Goal: Check status: Check status

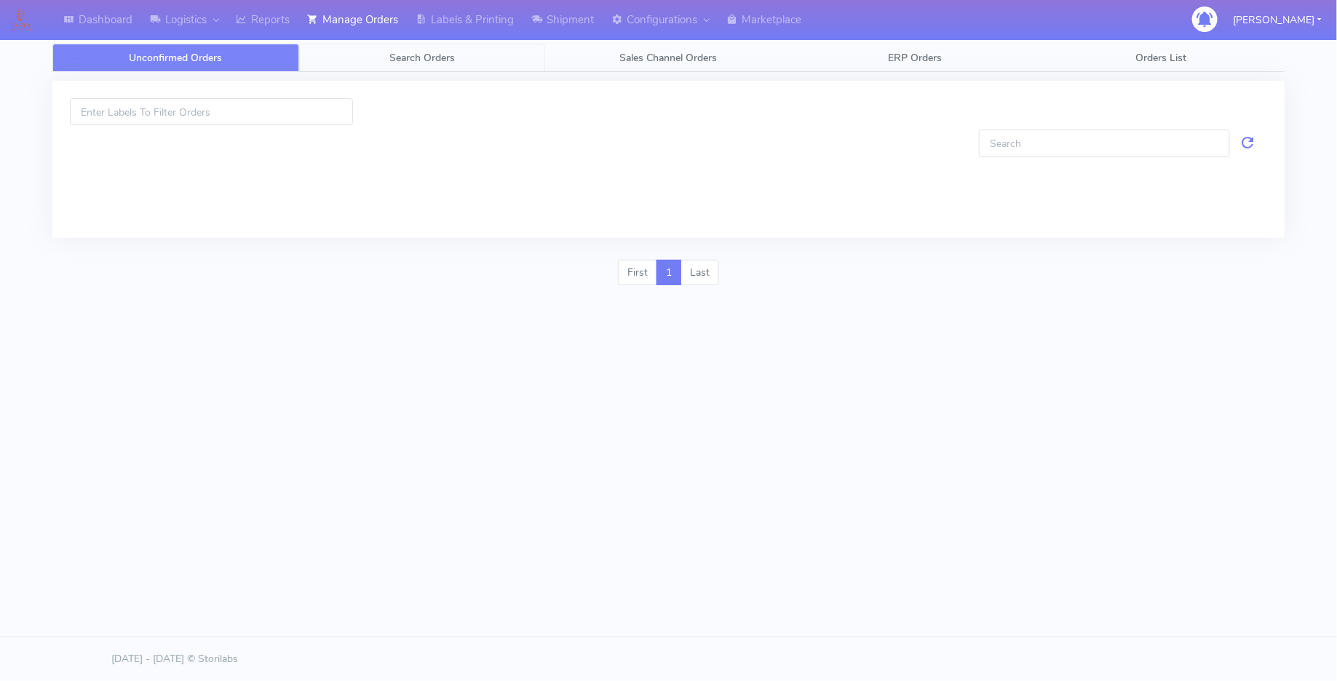
drag, startPoint x: 444, startPoint y: 55, endPoint x: 421, endPoint y: 92, distance: 44.1
click at [444, 55] on span "Search Orders" at bounding box center [422, 58] width 66 height 14
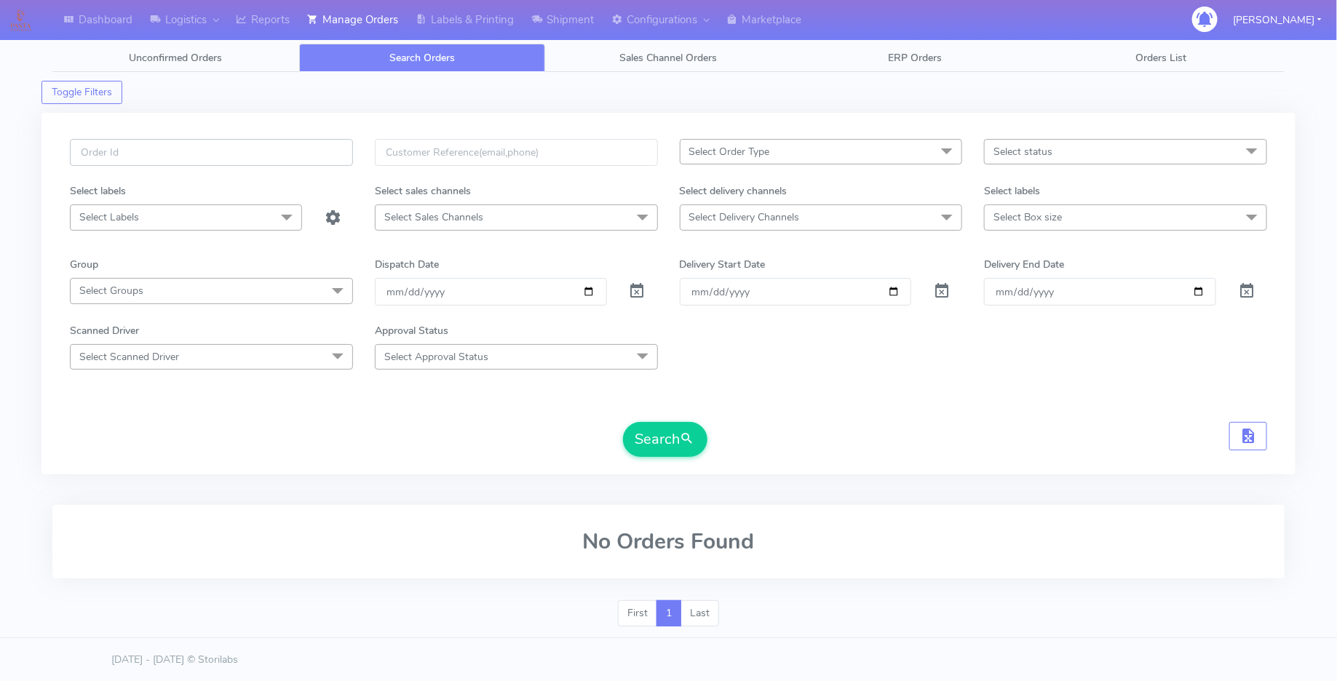
click at [312, 157] on input "text" at bounding box center [211, 152] width 283 height 27
paste input "1619483A"
type input "1619483A"
drag, startPoint x: 637, startPoint y: 289, endPoint x: 670, endPoint y: 364, distance: 81.8
click at [637, 290] on span at bounding box center [637, 295] width 17 height 14
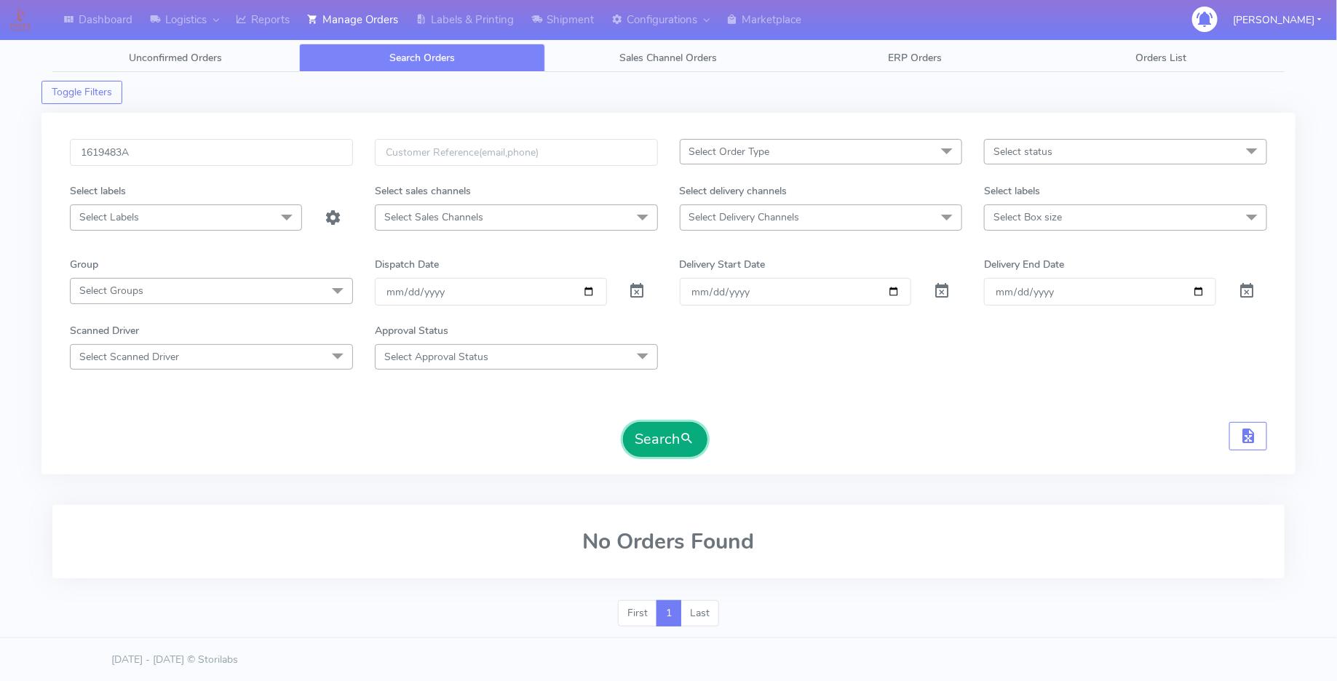
click at [653, 424] on button "Search" at bounding box center [665, 439] width 84 height 35
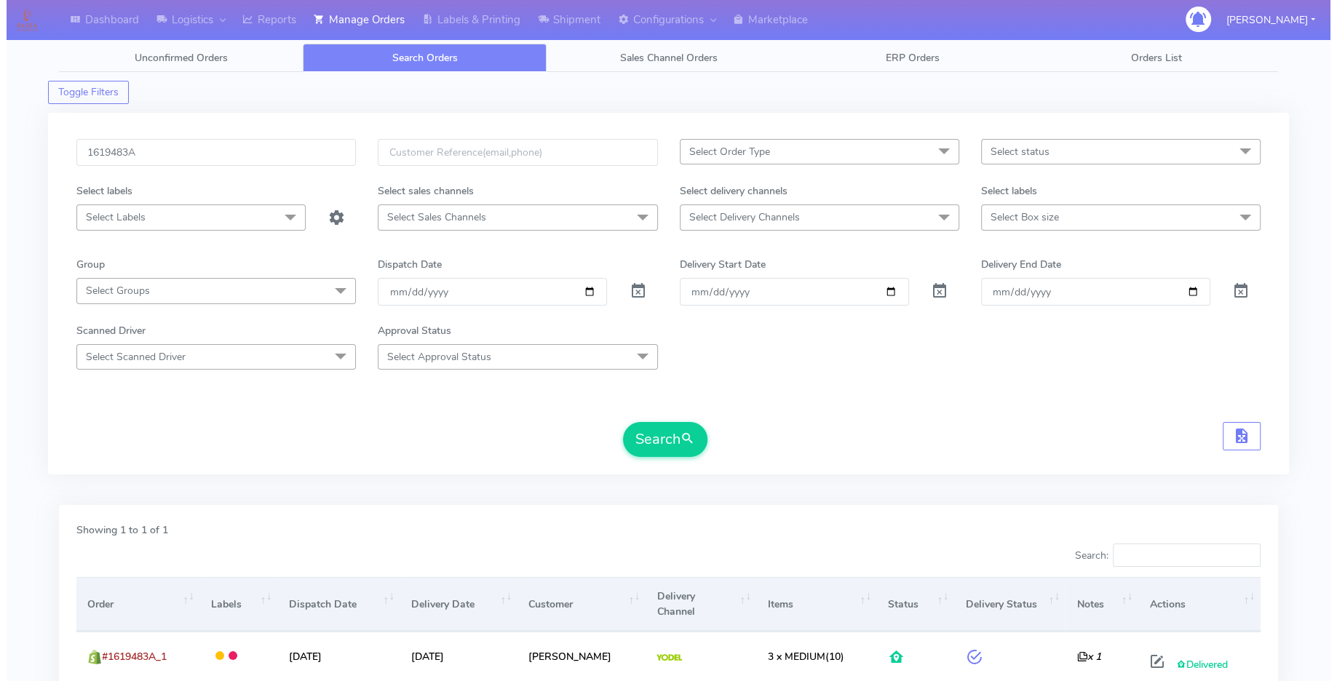
scroll to position [121, 0]
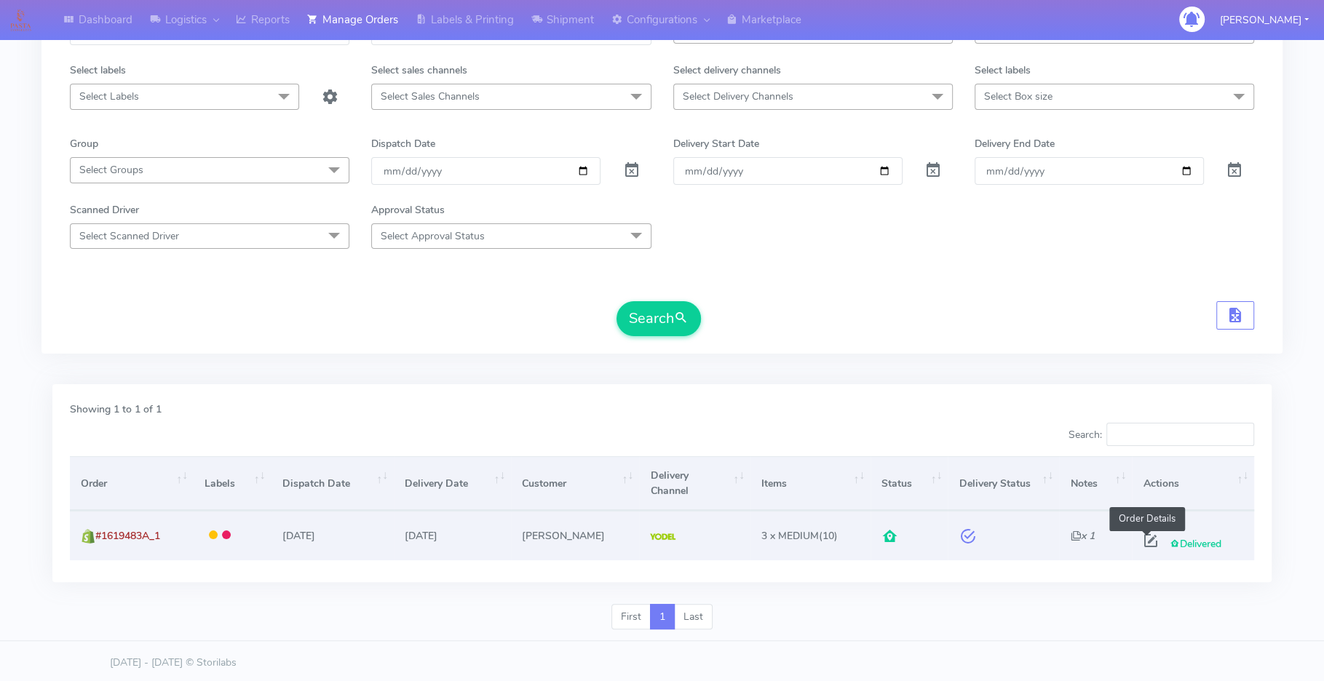
click at [1141, 537] on span at bounding box center [1151, 544] width 26 height 14
select select "5"
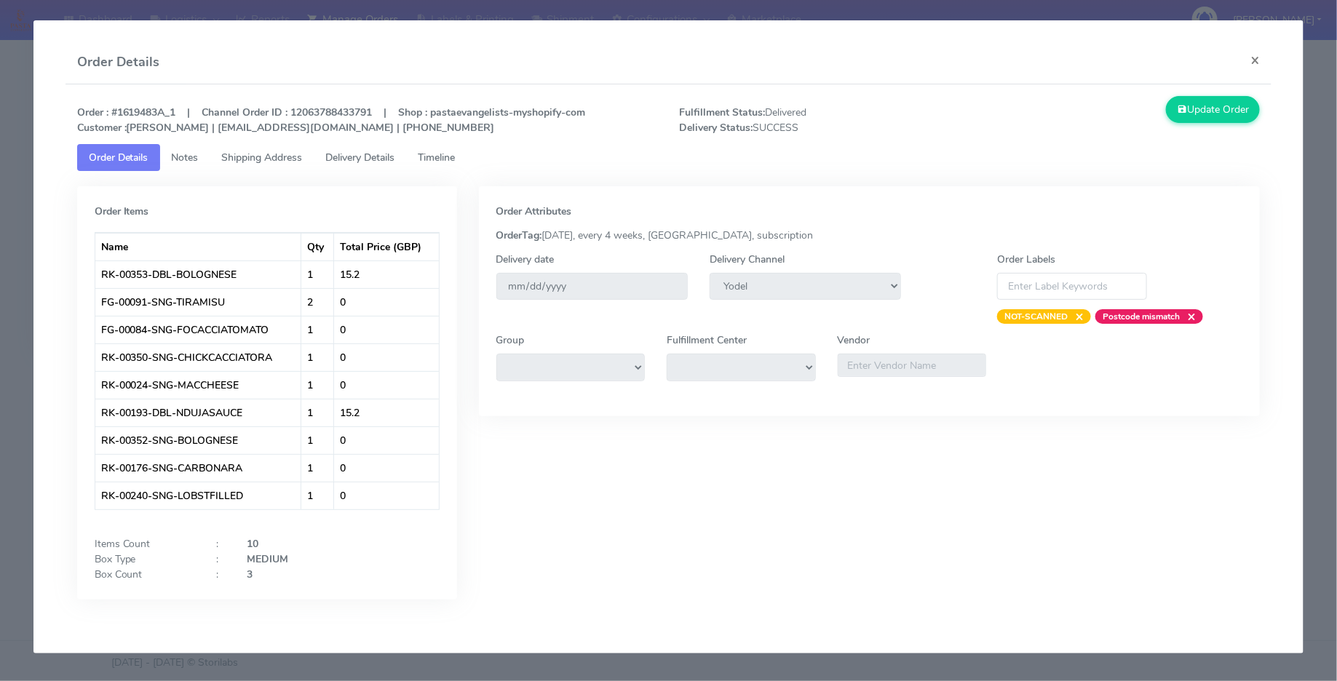
click at [367, 163] on span "Delivery Details" at bounding box center [360, 158] width 69 height 14
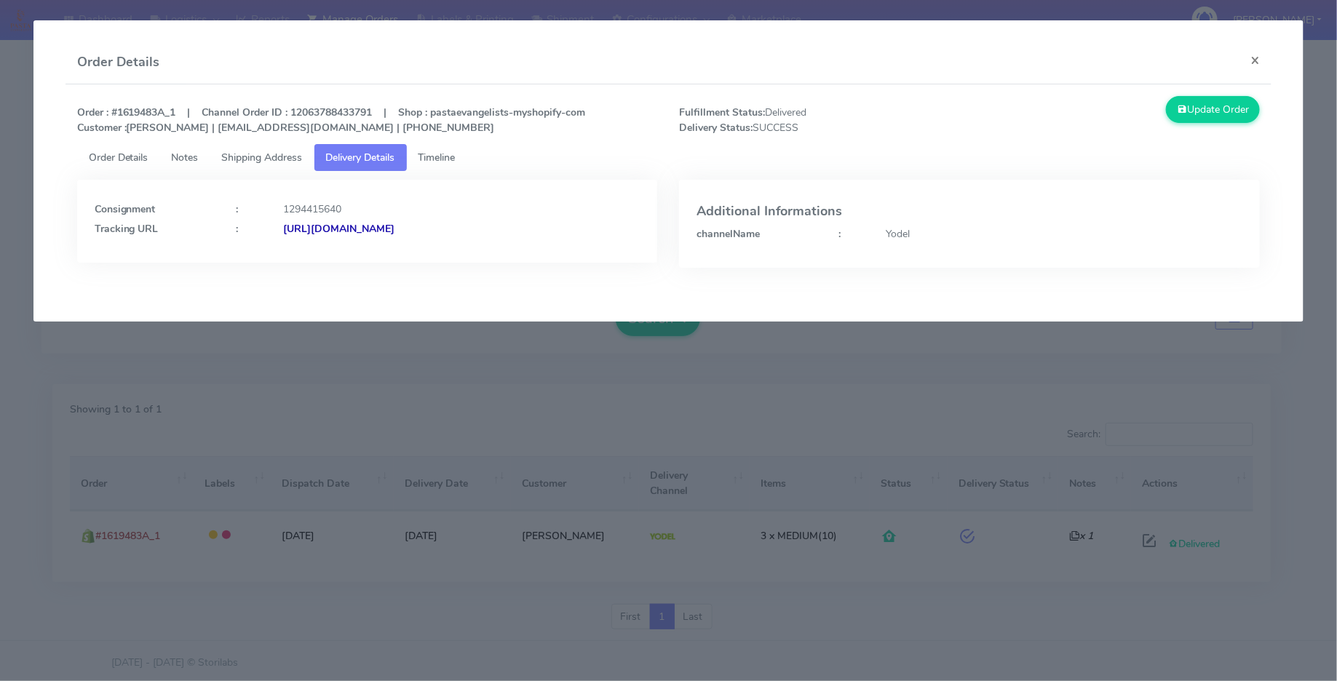
copy strong "JJD0002249960896245"
drag, startPoint x: 577, startPoint y: 234, endPoint x: 434, endPoint y: 242, distance: 143.7
click at [434, 243] on div "Consignment : 1294415640 Tracking URL : [URL][DOMAIN_NAME]" at bounding box center [367, 221] width 581 height 83
click at [395, 232] on strong "[URL][DOMAIN_NAME]" at bounding box center [339, 229] width 111 height 14
click at [450, 169] on link "Timeline" at bounding box center [437, 157] width 60 height 27
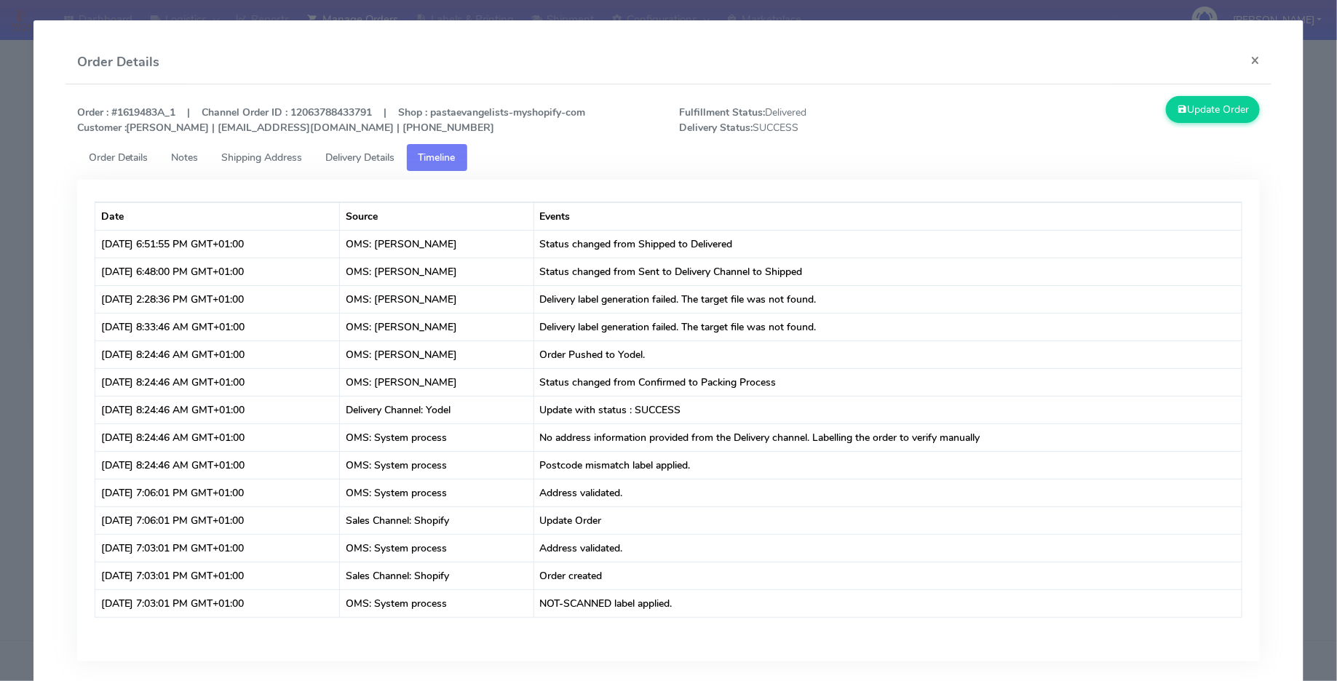
click at [352, 167] on link "Delivery Details" at bounding box center [360, 157] width 92 height 27
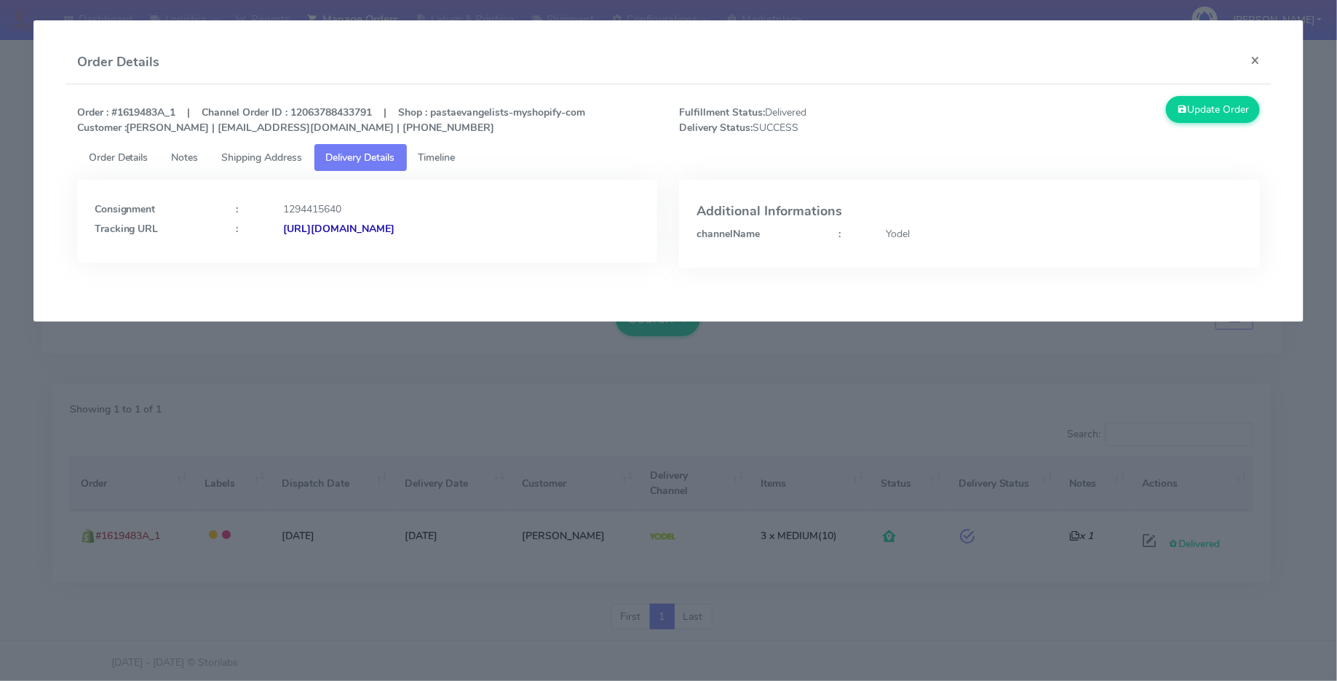
click at [253, 146] on link "Shipping Address" at bounding box center [262, 157] width 104 height 27
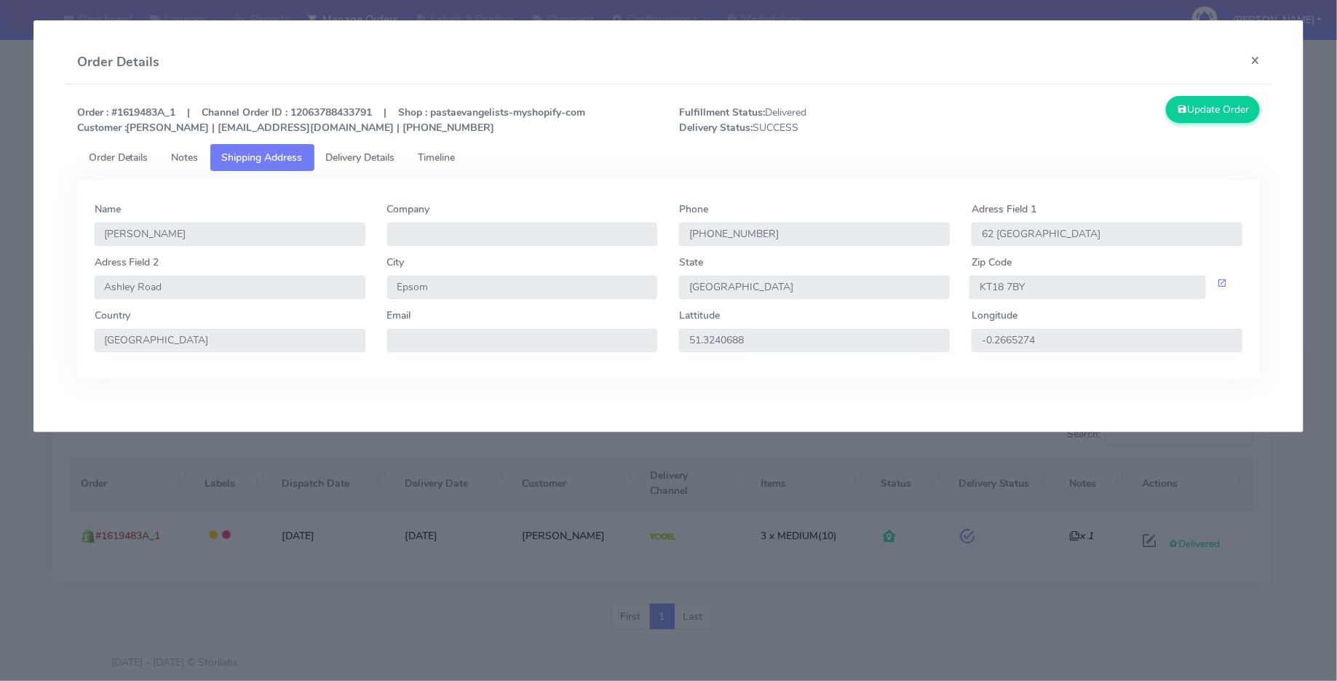
click at [140, 152] on span "Order Details" at bounding box center [119, 158] width 60 height 14
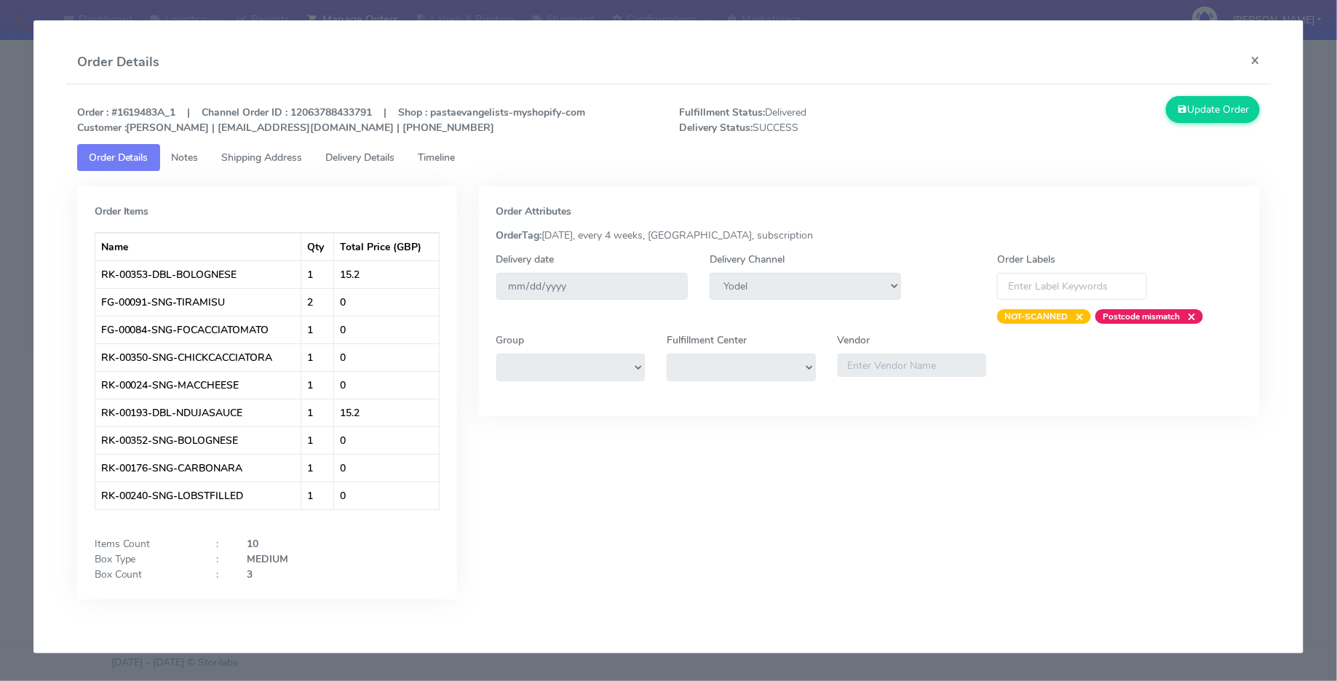
click at [450, 162] on span "Timeline" at bounding box center [437, 158] width 37 height 14
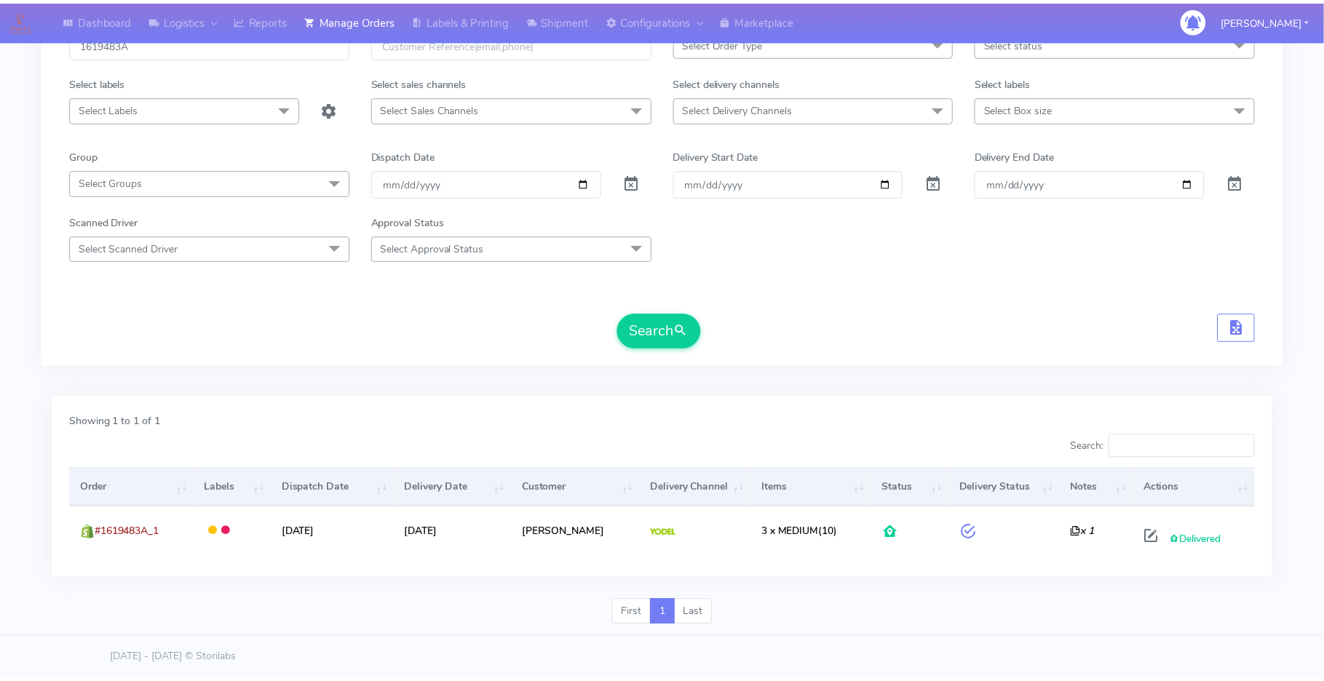
scroll to position [106, 0]
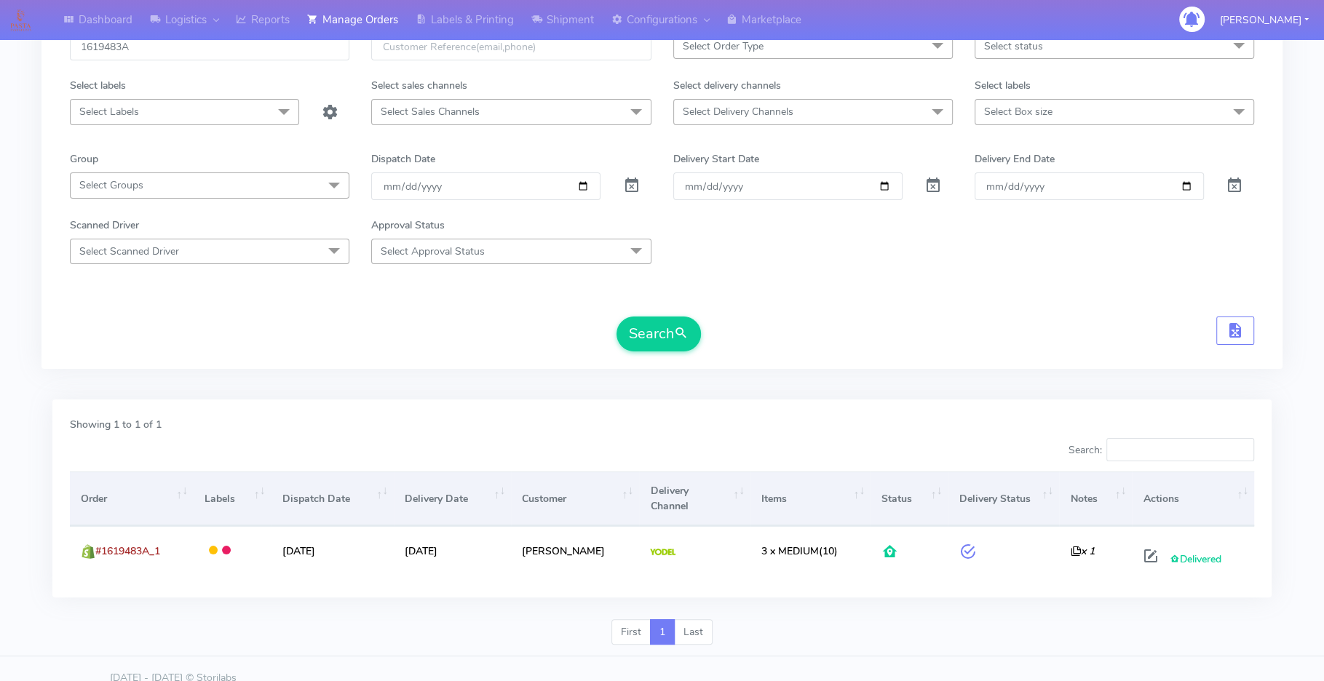
click at [502, 359] on div "1619483A Select Order Type Select All MEALS ATAVI One Off Pasta Club Gift Kit E…" at bounding box center [661, 188] width 1241 height 362
